Goal: Transaction & Acquisition: Purchase product/service

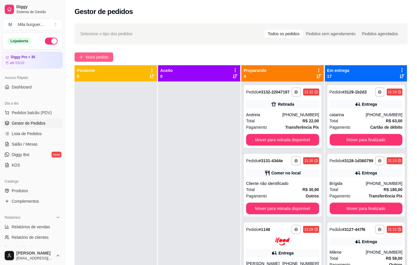
click at [107, 58] on span "Novo pedido" at bounding box center [97, 57] width 23 height 6
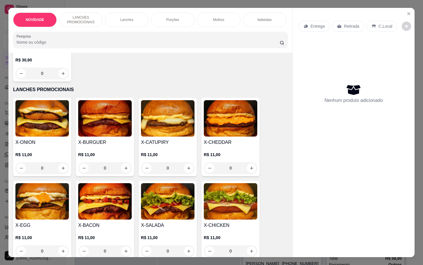
scroll to position [131, 0]
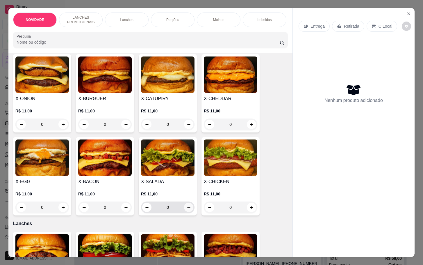
click at [185, 208] on button "increase-product-quantity" at bounding box center [188, 207] width 9 height 9
type input "1"
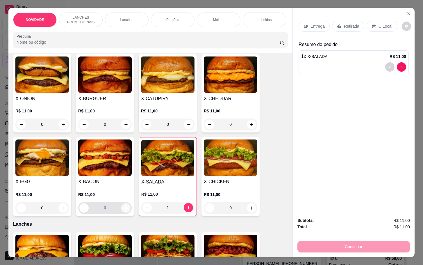
click at [124, 210] on icon "increase-product-quantity" at bounding box center [126, 208] width 4 height 4
type input "1"
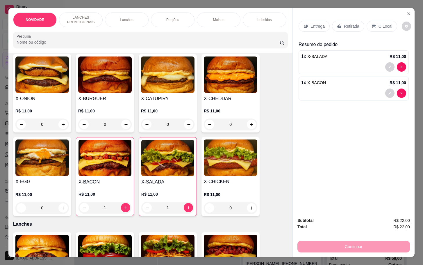
click at [345, 23] on p "Retirada" at bounding box center [351, 26] width 15 height 6
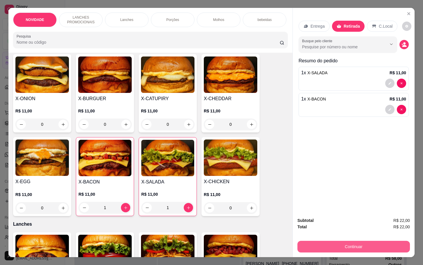
click at [354, 243] on button "Continuar" at bounding box center [354, 247] width 113 height 12
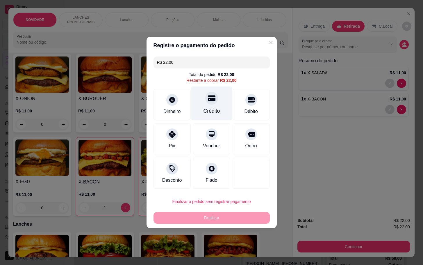
click at [212, 104] on div "Crédito" at bounding box center [211, 103] width 41 height 34
type input "R$ 0,00"
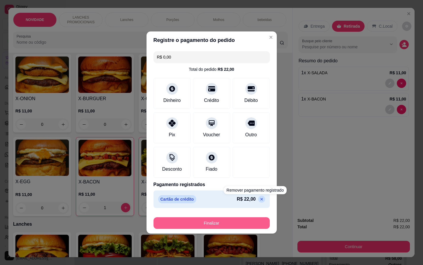
click at [247, 222] on button "Finalizar" at bounding box center [212, 223] width 116 height 12
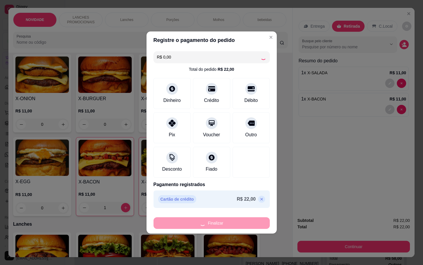
type input "0"
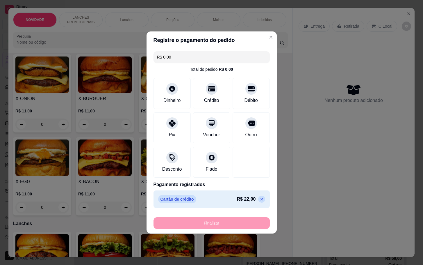
type input "-R$ 22,00"
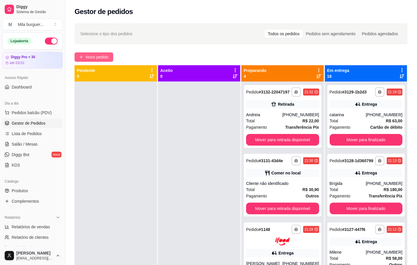
click at [96, 56] on span "Novo pedido" at bounding box center [97, 57] width 23 height 6
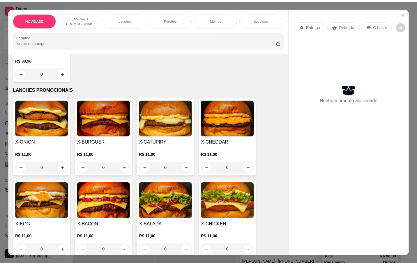
scroll to position [44, 0]
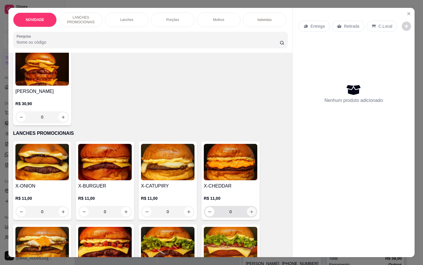
click at [250, 213] on icon "increase-product-quantity" at bounding box center [252, 212] width 4 height 4
type input "1"
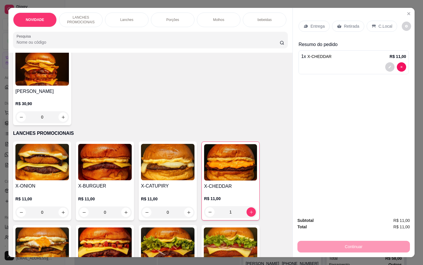
click at [335, 245] on div "Continuar" at bounding box center [354, 245] width 113 height 13
click at [351, 23] on p "Retirada" at bounding box center [351, 26] width 15 height 6
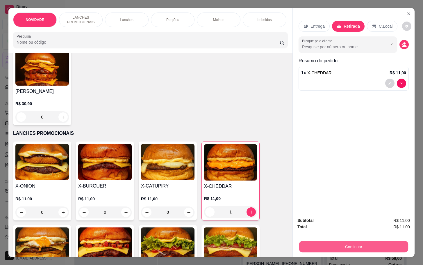
click at [359, 243] on button "Continuar" at bounding box center [353, 246] width 109 height 11
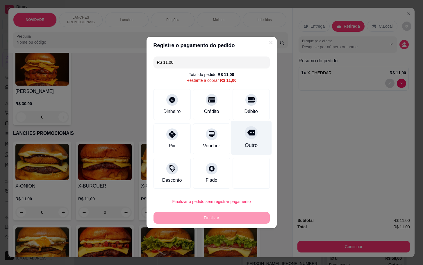
click at [253, 140] on div "Outro" at bounding box center [251, 138] width 41 height 34
type input "R$ 0,00"
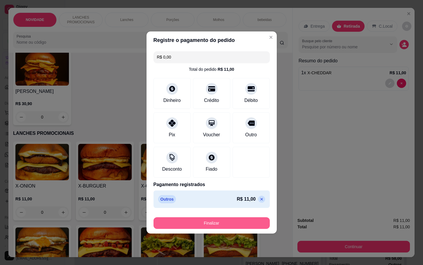
click at [230, 223] on button "Finalizar" at bounding box center [212, 223] width 116 height 12
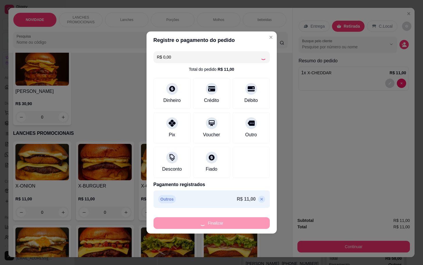
type input "0"
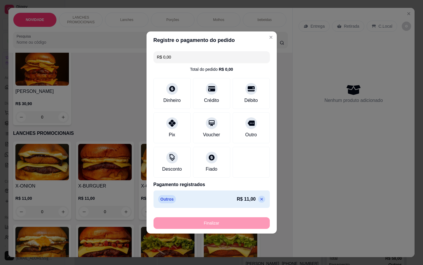
type input "-R$ 11,00"
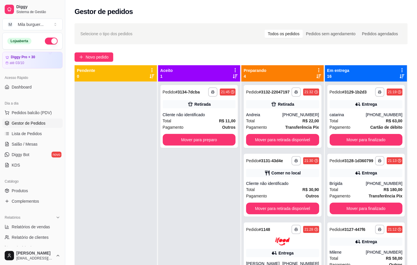
click at [169, 38] on div "Selecione o tipo dos pedidos Todos os pedidos Pedidos sem agendamento Pedidos a…" at bounding box center [240, 33] width 321 height 9
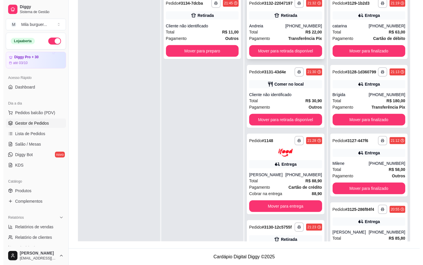
scroll to position [2, 0]
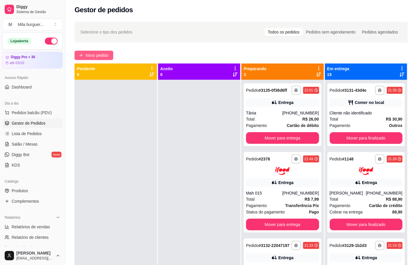
click at [98, 55] on span "Novo pedido" at bounding box center [97, 55] width 23 height 6
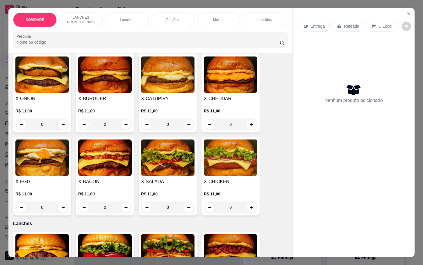
scroll to position [175, 0]
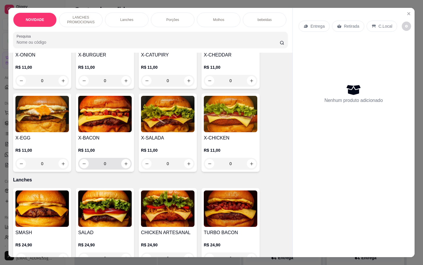
click at [127, 169] on div "0" at bounding box center [104, 164] width 51 height 12
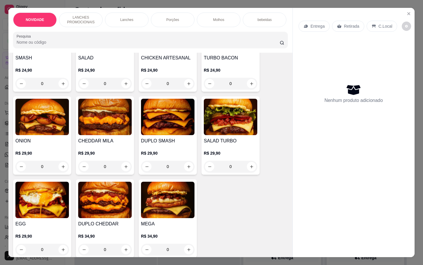
scroll to position [393, 0]
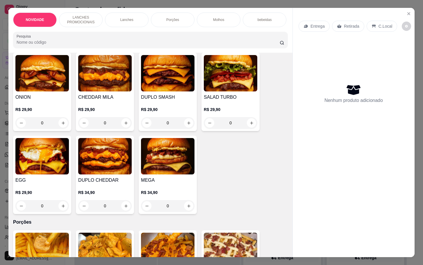
click at [130, 210] on div "DUPLO CHEDDAR R$ 34,90 0" at bounding box center [105, 175] width 58 height 78
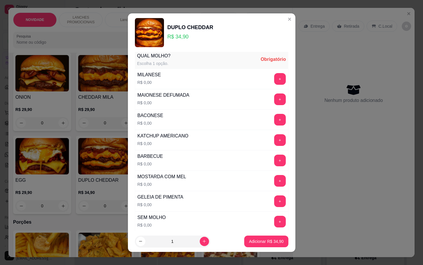
scroll to position [87, 0]
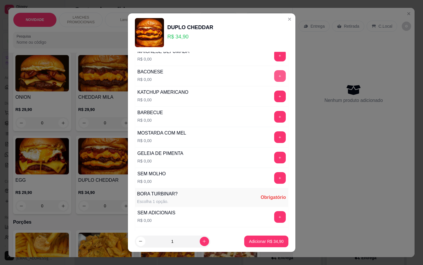
click at [274, 76] on button "+" at bounding box center [280, 76] width 12 height 12
click at [261, 235] on footer "1 Adicionar R$ 34,90" at bounding box center [212, 241] width 168 height 21
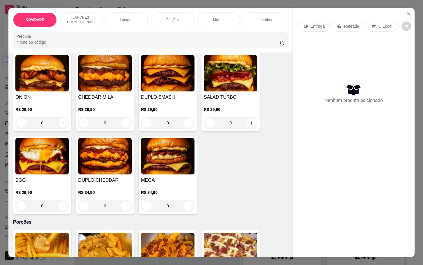
click at [121, 212] on div "0" at bounding box center [105, 206] width 54 height 12
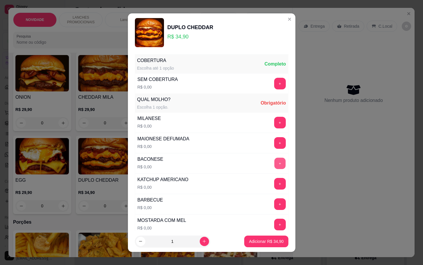
click at [274, 167] on button "+" at bounding box center [279, 162] width 11 height 11
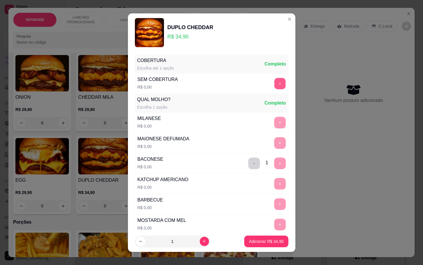
click at [274, 83] on button "+" at bounding box center [279, 83] width 11 height 11
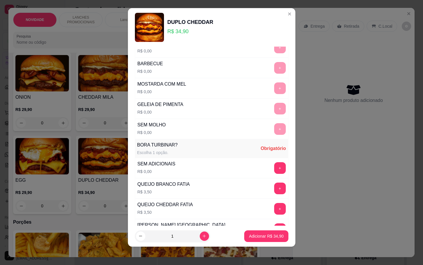
scroll to position [175, 0]
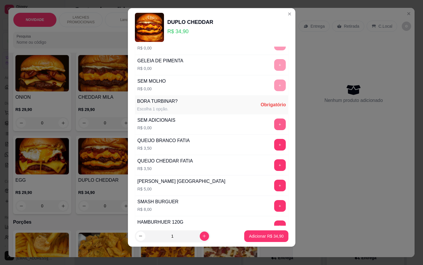
click at [274, 126] on button "+" at bounding box center [280, 124] width 12 height 12
click at [260, 234] on p "Adicionar R$ 34,90" at bounding box center [266, 236] width 35 height 6
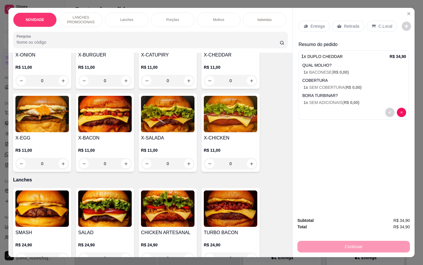
scroll to position [131, 0]
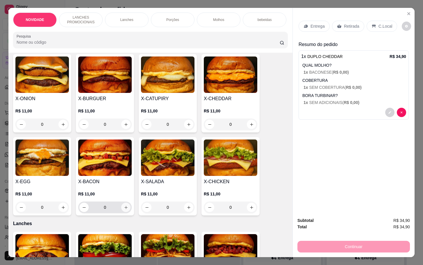
click at [122, 207] on button "increase-product-quantity" at bounding box center [125, 207] width 9 height 9
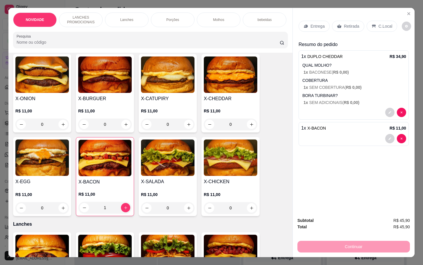
click at [352, 251] on div "Subtotal R$ 45,90 Total R$ 45,90 Continuar" at bounding box center [354, 234] width 122 height 45
type input "0"
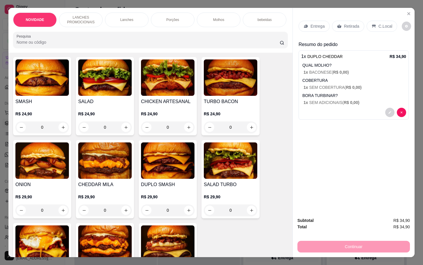
scroll to position [393, 0]
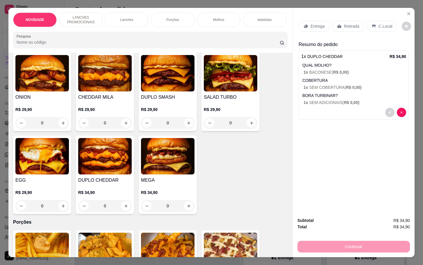
click at [62, 123] on div "0" at bounding box center [42, 123] width 54 height 12
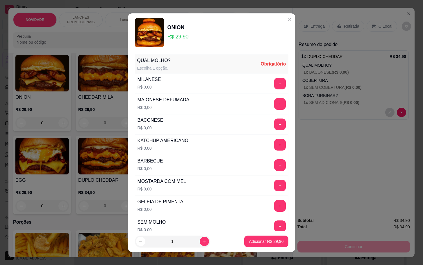
scroll to position [44, 0]
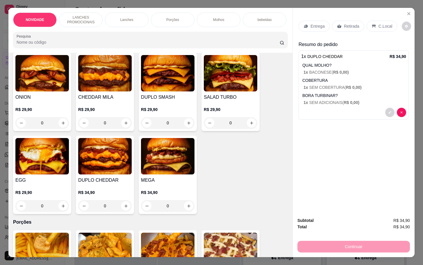
click at [315, 77] on p "COBERTURA" at bounding box center [355, 80] width 104 height 6
click at [59, 127] on div "0" at bounding box center [42, 123] width 54 height 12
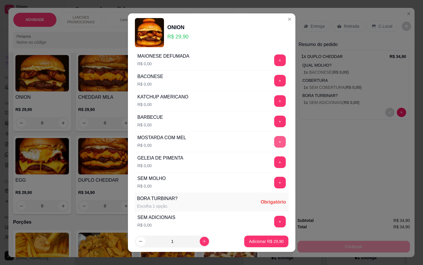
click at [274, 145] on button "+" at bounding box center [280, 142] width 12 height 12
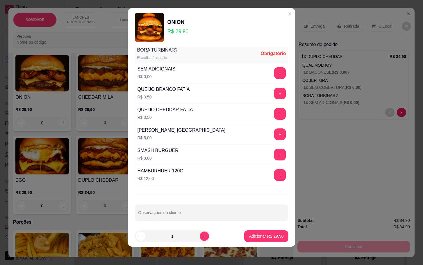
scroll to position [100, 0]
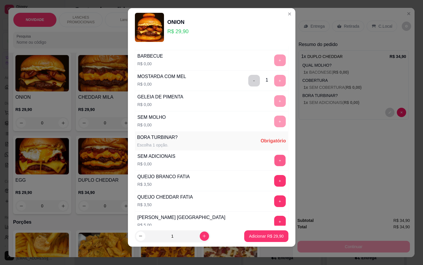
click at [274, 164] on button "+" at bounding box center [279, 160] width 11 height 11
click at [260, 234] on p "Adicionar R$ 29,90" at bounding box center [266, 236] width 35 height 6
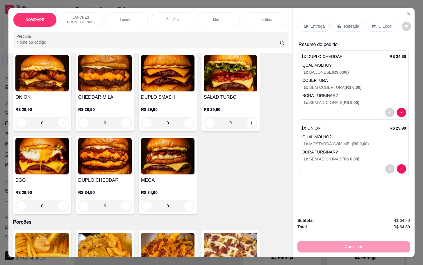
click at [170, 19] on div "Porções" at bounding box center [173, 20] width 44 height 15
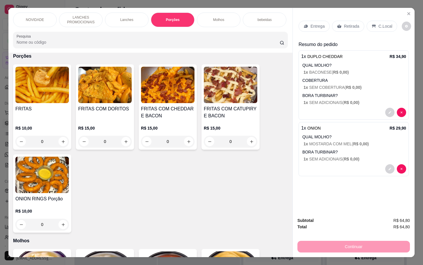
scroll to position [14, 0]
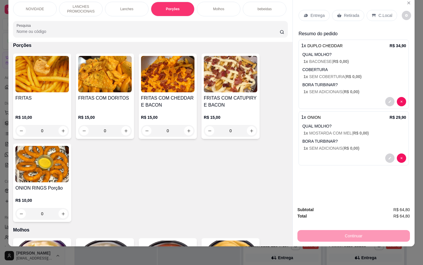
click at [59, 137] on div "0" at bounding box center [42, 131] width 54 height 12
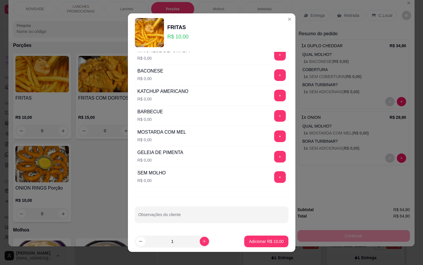
scroll to position [8, 0]
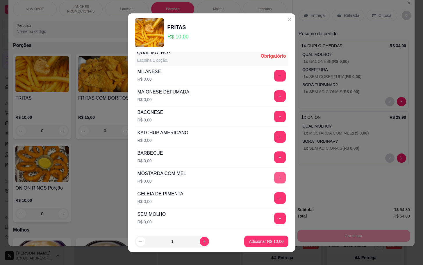
click at [274, 179] on button "+" at bounding box center [280, 178] width 12 height 12
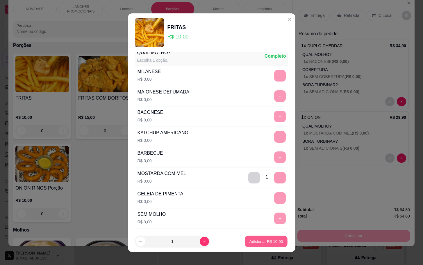
click at [258, 243] on p "Adicionar R$ 10,00" at bounding box center [267, 241] width 34 height 6
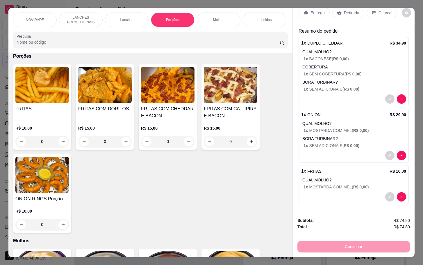
scroll to position [0, 0]
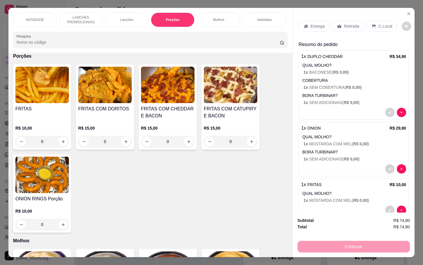
click at [339, 25] on div "Retirada" at bounding box center [348, 26] width 32 height 11
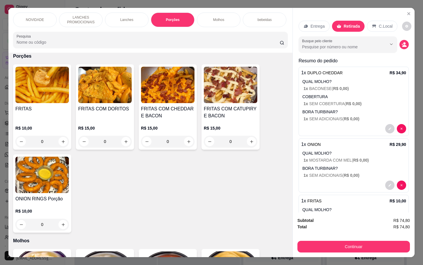
scroll to position [37, 0]
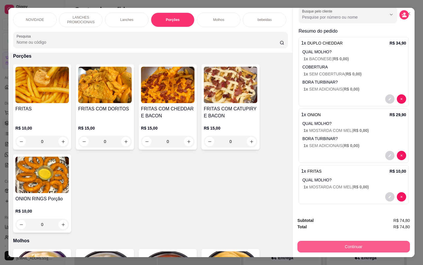
click at [341, 246] on button "Continuar" at bounding box center [354, 247] width 113 height 12
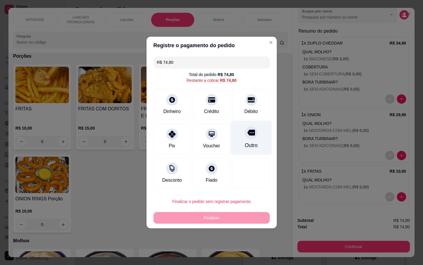
click at [245, 135] on div at bounding box center [251, 132] width 13 height 13
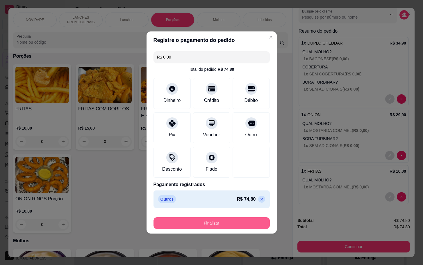
click at [224, 223] on button "Finalizar" at bounding box center [212, 223] width 116 height 12
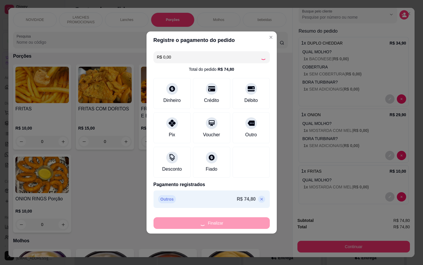
type input "-R$ 74,80"
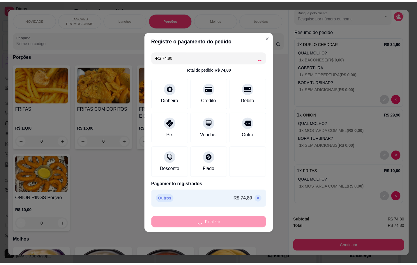
scroll to position [0, 0]
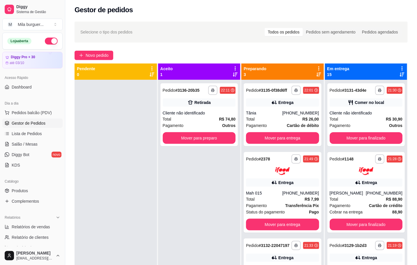
click at [98, 190] on div at bounding box center [116, 212] width 82 height 265
